Goal: Entertainment & Leisure: Consume media (video, audio)

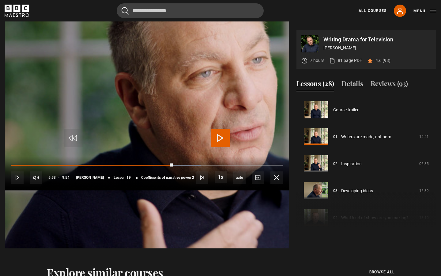
scroll to position [485, 0]
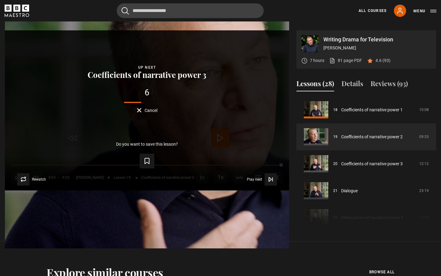
click at [215, 140] on div "Lesson Completed Up next Coefficients of narrative power 3 6 Cancel Do you want…" at bounding box center [147, 110] width 284 height 160
click at [157, 112] on button "Cancel" at bounding box center [147, 110] width 21 height 5
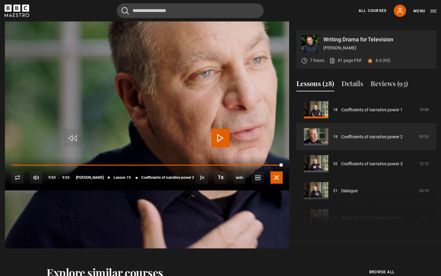
click at [283, 183] on span "Video Player" at bounding box center [276, 177] width 12 height 12
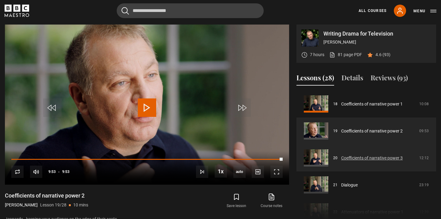
click at [366, 157] on link "Coefficients of narrative power 3" at bounding box center [372, 158] width 62 height 6
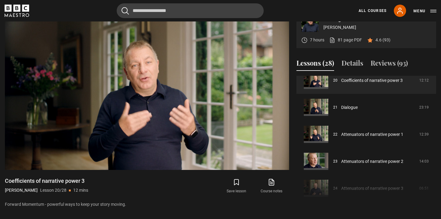
scroll to position [493, 0]
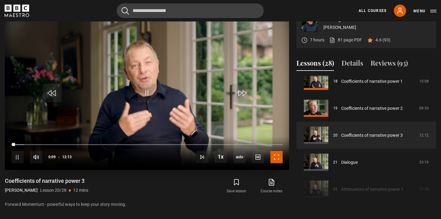
click at [280, 158] on span "Video Player" at bounding box center [276, 157] width 12 height 12
